Goal: Information Seeking & Learning: Learn about a topic

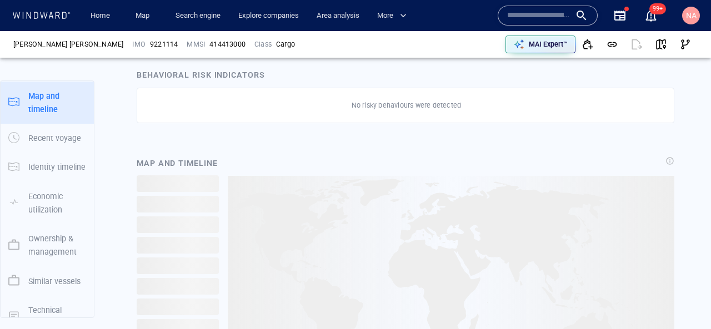
scroll to position [563, 0]
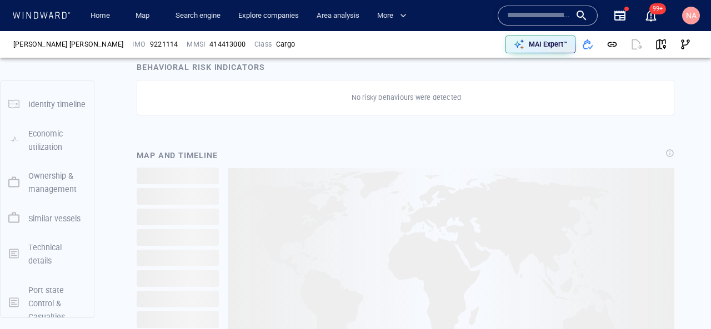
scroll to position [220, 0]
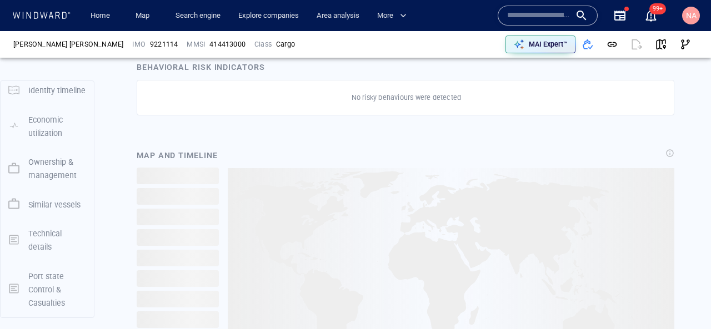
click at [50, 279] on p "Port state Control & Casualties" at bounding box center [57, 290] width 58 height 41
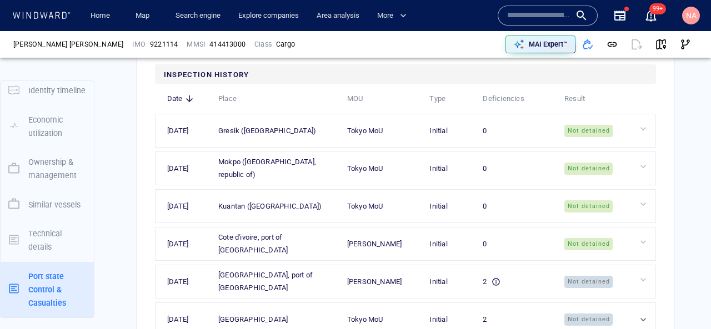
scroll to position [2481, 0]
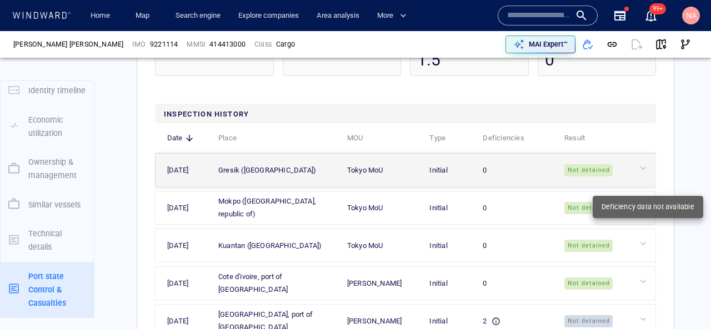
click at [639, 174] on div at bounding box center [645, 168] width 15 height 11
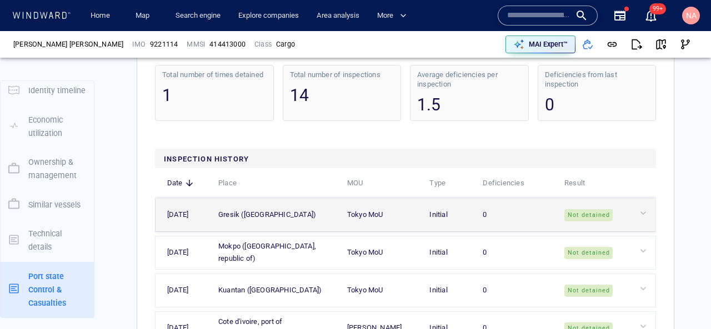
scroll to position [2597, 0]
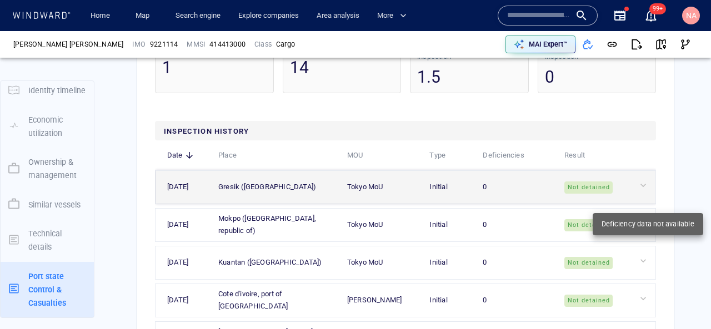
click at [648, 191] on div at bounding box center [645, 185] width 15 height 11
click at [641, 191] on div at bounding box center [645, 185] width 15 height 11
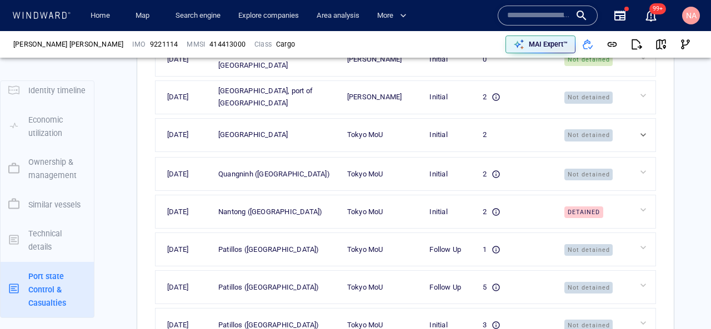
scroll to position [2843, 0]
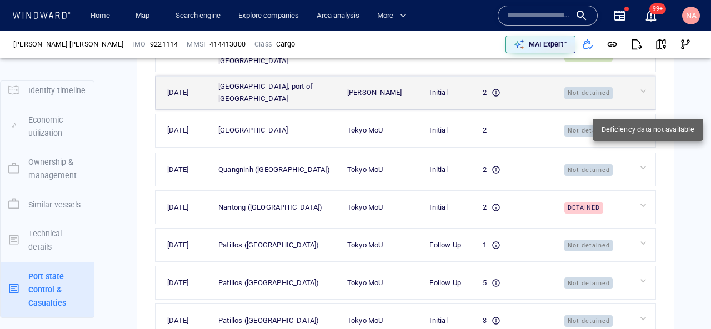
click at [640, 97] on div at bounding box center [645, 91] width 15 height 11
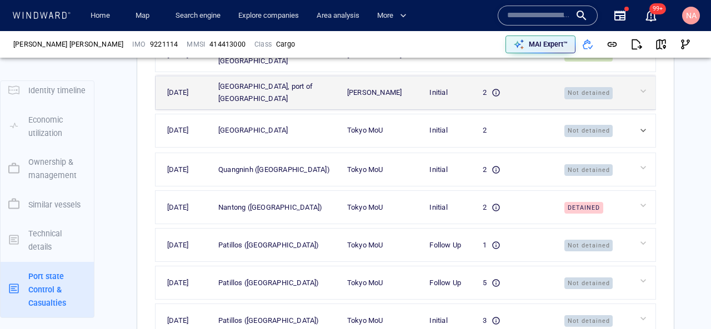
click at [480, 106] on td "2" at bounding box center [512, 92] width 82 height 33
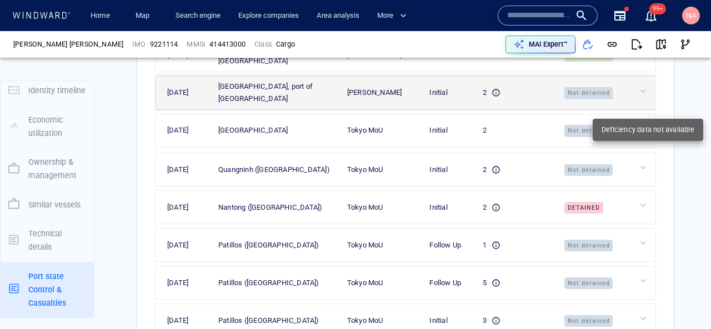
click at [647, 97] on div at bounding box center [645, 91] width 15 height 11
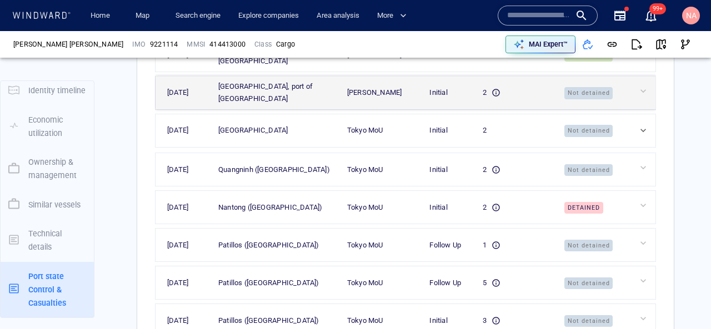
click at [578, 99] on span "Not detained" at bounding box center [588, 93] width 49 height 12
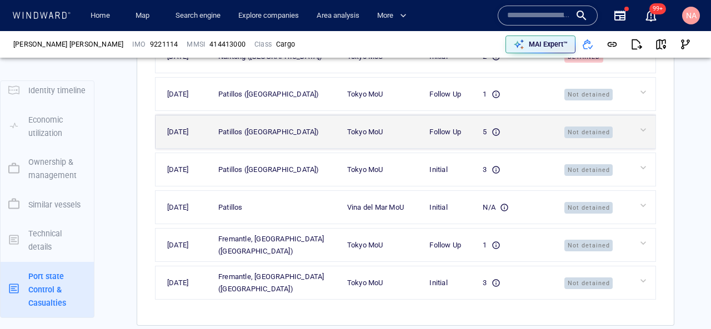
scroll to position [2988, 0]
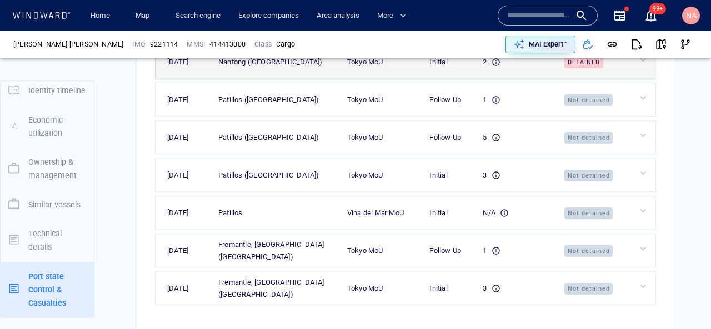
click at [529, 76] on td "2" at bounding box center [512, 62] width 82 height 33
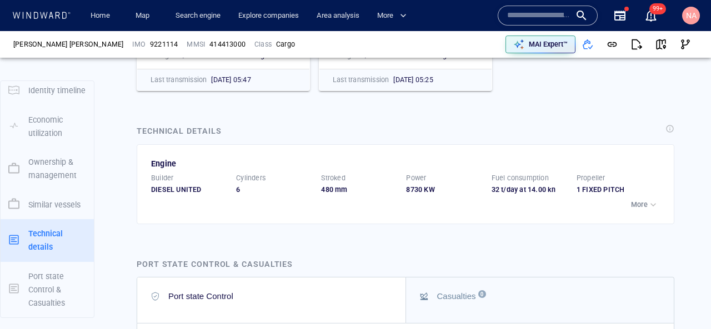
scroll to position [2209, 0]
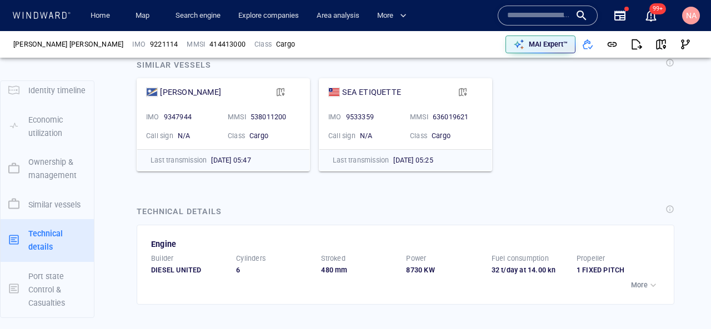
click at [543, 21] on input "text" at bounding box center [538, 15] width 63 height 17
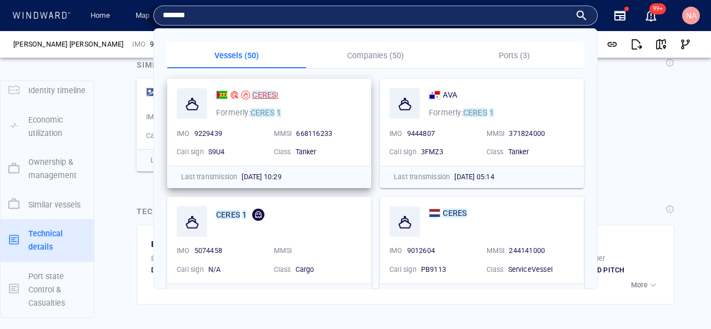
type input "*******"
click at [273, 93] on mark "CERES" at bounding box center [264, 95] width 24 height 9
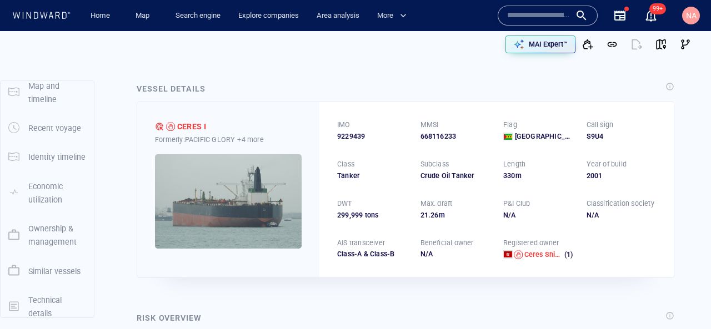
scroll to position [220, 0]
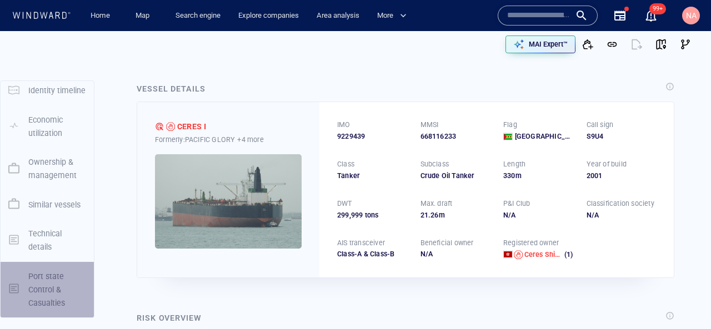
click at [44, 289] on p "Port state Control & Casualties" at bounding box center [57, 290] width 58 height 41
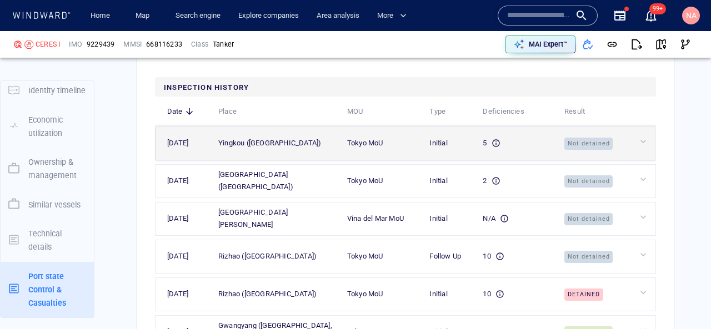
scroll to position [3093, 0]
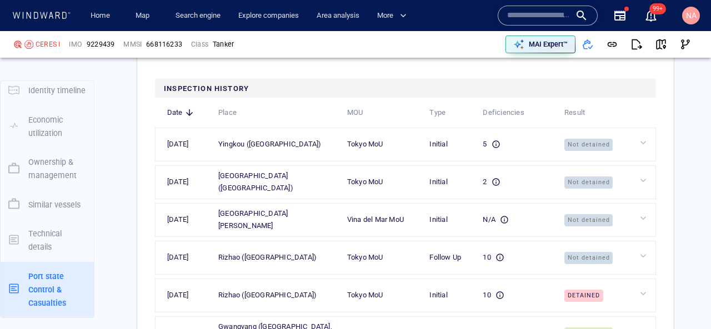
drag, startPoint x: 441, startPoint y: 127, endPoint x: 476, endPoint y: 127, distance: 35.0
click at [471, 127] on th "Type" at bounding box center [444, 113] width 53 height 31
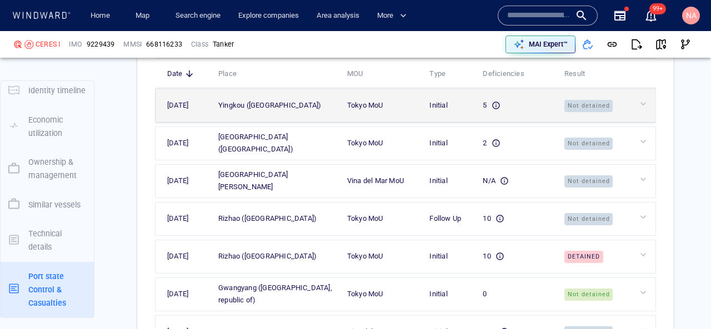
scroll to position [3135, 0]
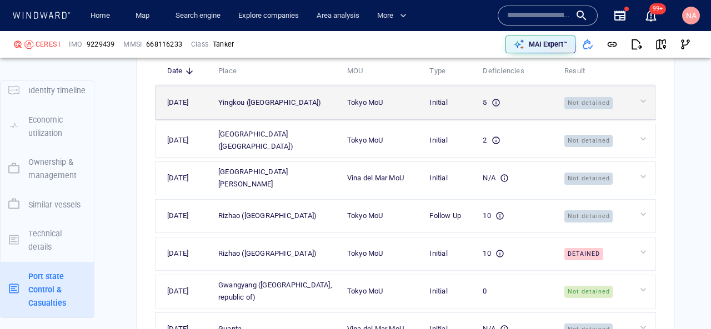
click at [612, 109] on span "Not detained" at bounding box center [588, 103] width 49 height 12
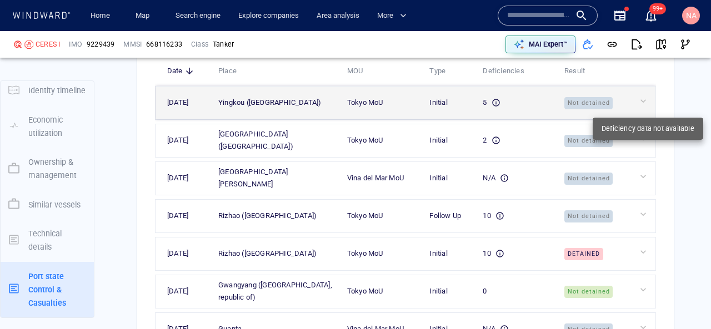
click at [648, 107] on div at bounding box center [645, 101] width 15 height 11
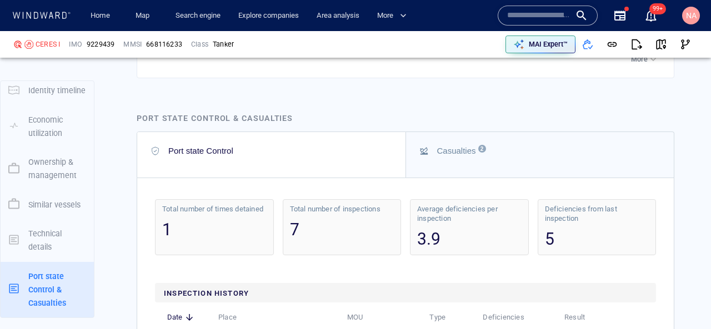
scroll to position [2898, 0]
